Goal: Task Accomplishment & Management: Manage account settings

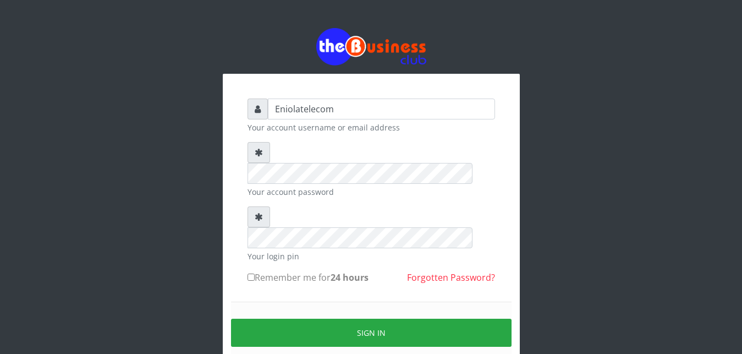
drag, startPoint x: 136, startPoint y: 24, endPoint x: 144, endPoint y: 23, distance: 7.3
click at [144, 23] on div "Eniolatelecom Your account username or email address Your account password Your…" at bounding box center [371, 218] width 627 height 437
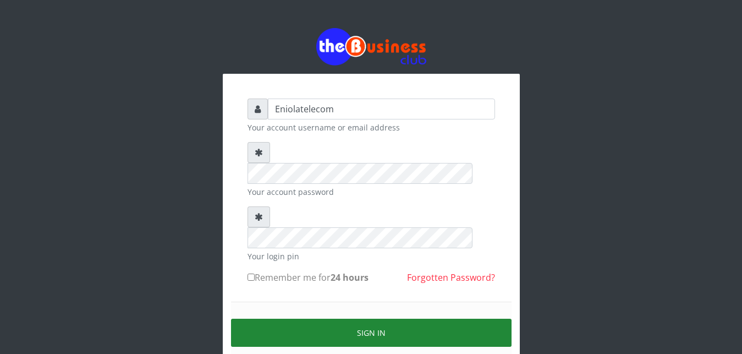
click at [376, 319] on button "Sign in" at bounding box center [371, 333] width 281 height 28
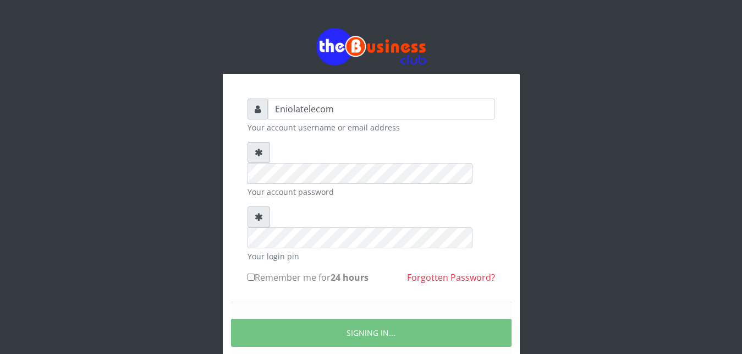
click at [426, 302] on div "SIGNING IN..." at bounding box center [371, 333] width 281 height 62
click at [374, 302] on div "SIGNING IN..." at bounding box center [371, 333] width 281 height 62
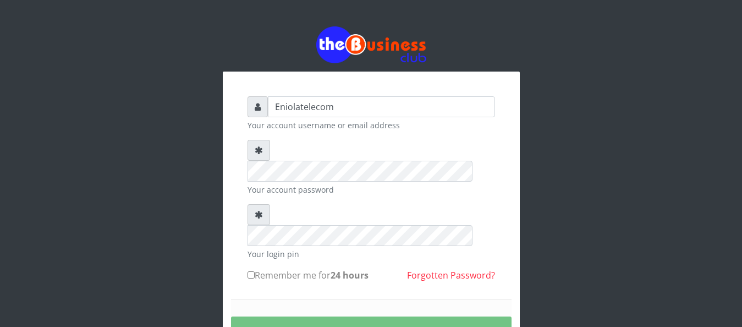
click at [661, 309] on div "Eniolatelecom Your account username or email address Your account password Your…" at bounding box center [371, 216] width 627 height 433
click at [544, 234] on div "Eniolatelecom Your account username or email address Your account password Your…" at bounding box center [371, 216] width 627 height 433
drag, startPoint x: 516, startPoint y: 155, endPoint x: 516, endPoint y: 163, distance: 7.7
click at [516, 163] on div "Eniolatelecom Your account username or email address Your account password Your…" at bounding box center [371, 240] width 297 height 336
drag, startPoint x: 669, startPoint y: 243, endPoint x: 660, endPoint y: 206, distance: 38.4
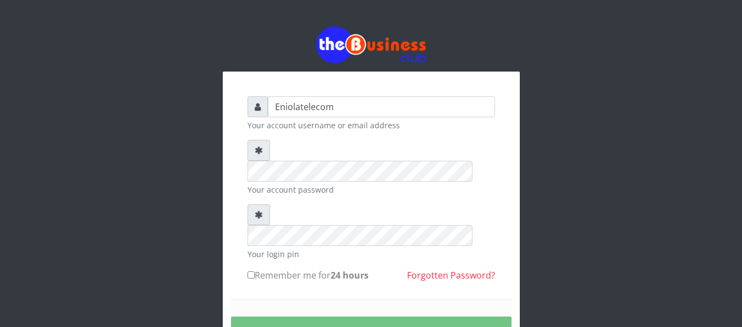
click at [660, 206] on div "Eniolatelecom Your account username or email address Your account password Your…" at bounding box center [371, 216] width 627 height 433
click at [585, 154] on div "Eniolatelecom Your account username or email address Your account password Your…" at bounding box center [371, 216] width 627 height 433
click at [590, 201] on div "Eniolatelecom Your account username or email address Your account password Your…" at bounding box center [371, 216] width 627 height 433
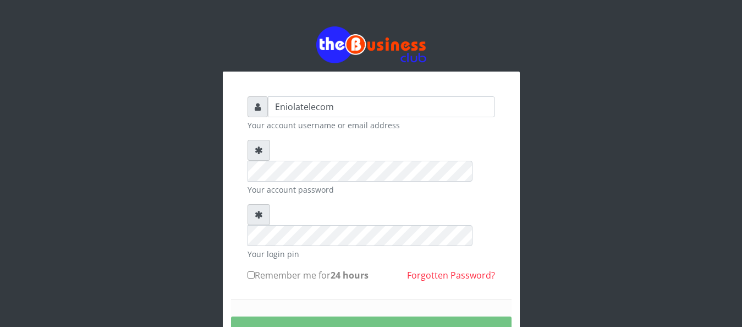
click at [573, 185] on div "Eniolatelecom Your account username or email address Your account password Your…" at bounding box center [371, 216] width 627 height 433
click at [651, 141] on div "Eniolatelecom Your account username or email address Your account password Your…" at bounding box center [371, 216] width 627 height 433
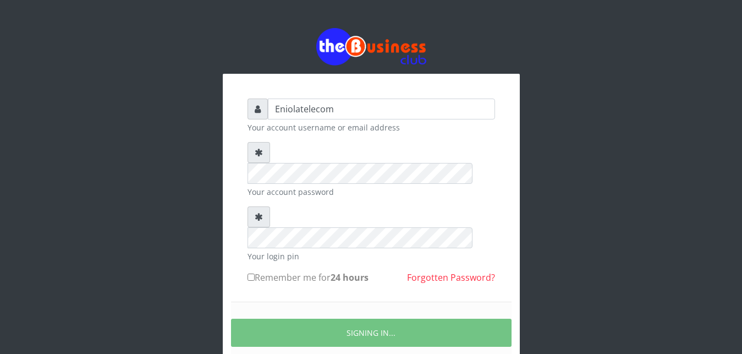
drag, startPoint x: 734, startPoint y: 1, endPoint x: 735, endPoint y: 14, distance: 13.2
click at [735, 14] on div "Eniolatelecom Your account username or email address Your account password Your…" at bounding box center [371, 218] width 742 height 437
drag, startPoint x: 713, startPoint y: 15, endPoint x: 708, endPoint y: 42, distance: 28.0
click at [708, 42] on div "Eniolatelecom Your account username or email address Your account password Your…" at bounding box center [371, 218] width 742 height 437
click at [528, 251] on div "Eniolatelecom Your account username or email address Your account password Your…" at bounding box center [371, 218] width 627 height 437
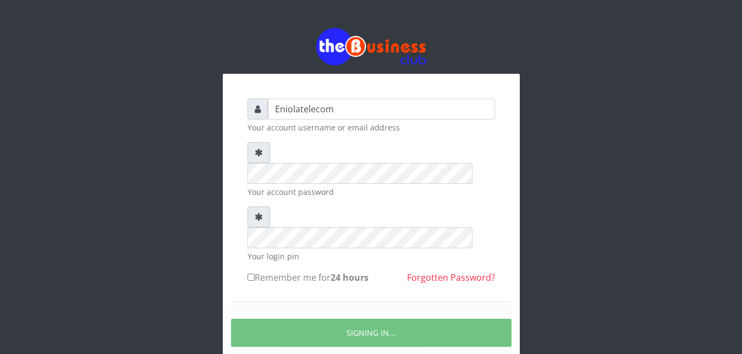
drag, startPoint x: 397, startPoint y: 313, endPoint x: 403, endPoint y: 314, distance: 6.8
click at [403, 314] on div "SIGNING IN..." at bounding box center [371, 333] width 281 height 62
click at [530, 256] on div "Eniolatelecom Your account username or email address Your account password Your…" at bounding box center [371, 218] width 627 height 437
